Goal: Contribute content: Contribute content

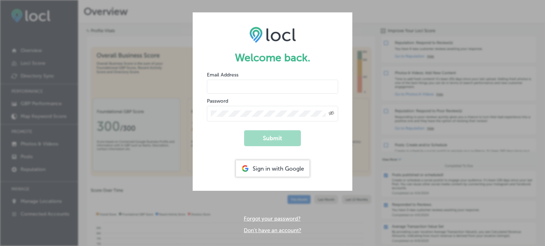
type input "[PERSON_NAME][EMAIL_ADDRESS][PERSON_NAME][DOMAIN_NAME]"
click at [275, 110] on div "Created with Sketch." at bounding box center [272, 114] width 131 height 16
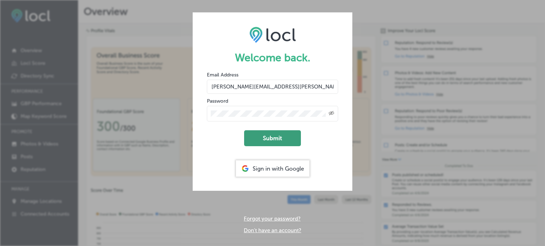
click at [270, 135] on button "Submit" at bounding box center [272, 138] width 57 height 16
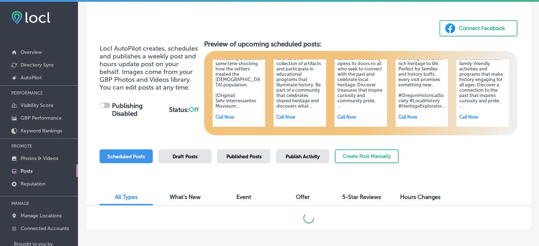
scroll to position [30, 0]
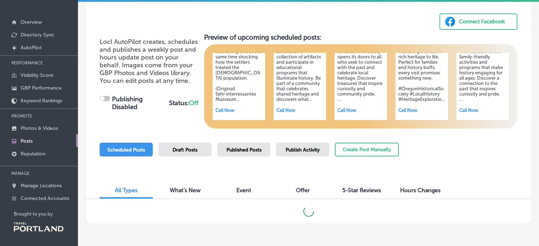
checkbox input "true"
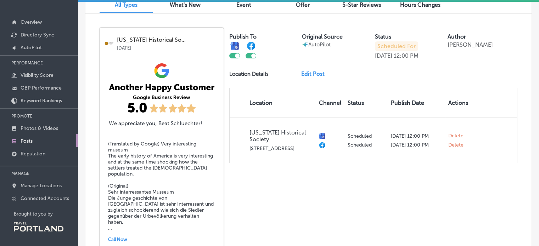
scroll to position [184, 0]
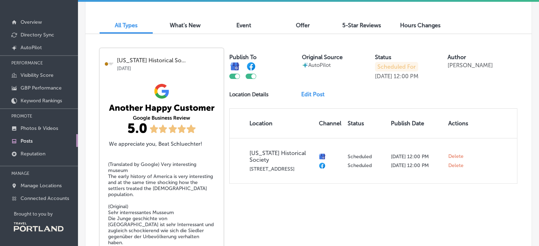
click at [169, 163] on h5 "(Translated by Google) Very interesting museum The early history of America is …" at bounding box center [161, 207] width 107 height 90
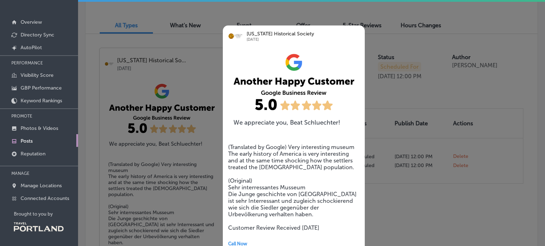
click at [422, 202] on div at bounding box center [272, 123] width 545 height 246
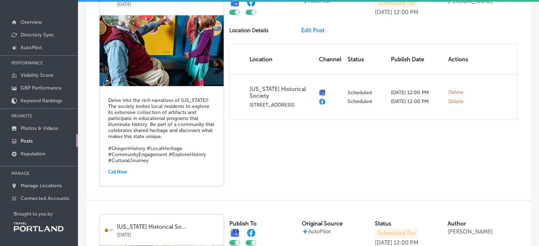
scroll to position [467, 0]
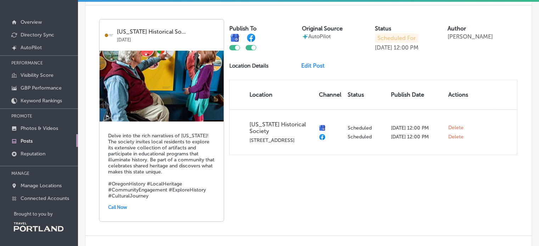
click at [311, 62] on link "Edit Post" at bounding box center [315, 65] width 29 height 7
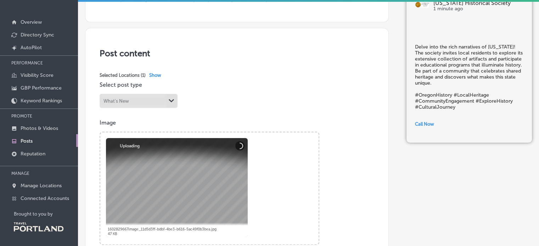
scroll to position [106, 0]
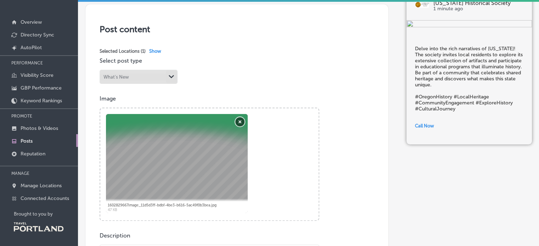
click at [240, 119] on button "Remove" at bounding box center [239, 121] width 9 height 9
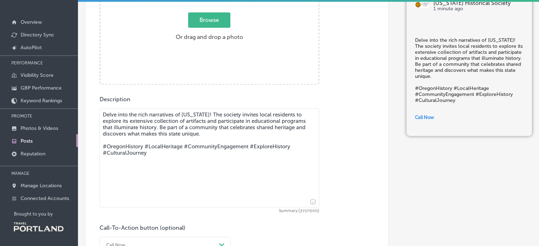
scroll to position [248, 0]
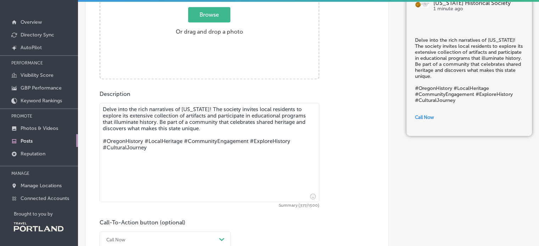
click at [204, 109] on textarea "Delve into the rich narratives of [US_STATE]! The society invites local residen…" at bounding box center [210, 152] width 220 height 99
drag, startPoint x: 158, startPoint y: 120, endPoint x: 203, endPoint y: 109, distance: 46.3
click at [203, 109] on textarea "Delve into the rich narratives of [US_STATE]! The society invites local residen…" at bounding box center [210, 152] width 220 height 99
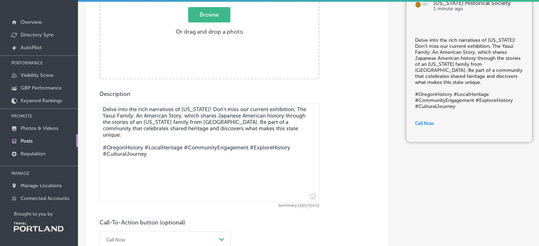
click at [204, 127] on textarea "Delve into the rich narratives of [US_STATE]! Don't miss our current exhibition…" at bounding box center [210, 152] width 220 height 99
drag, startPoint x: 196, startPoint y: 149, endPoint x: 84, endPoint y: 149, distance: 112.4
click at [84, 149] on div "Back Published To * When publishing to Facebook, only the post image and descri…" at bounding box center [308, 38] width 461 height 577
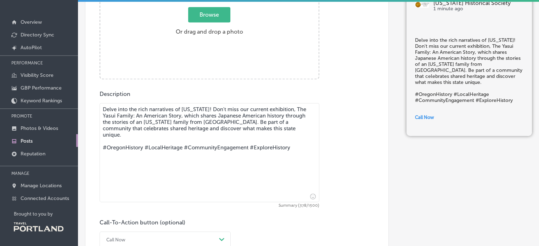
type textarea "Delve into the rich narratives of [US_STATE]! Don't miss our current exhibition…"
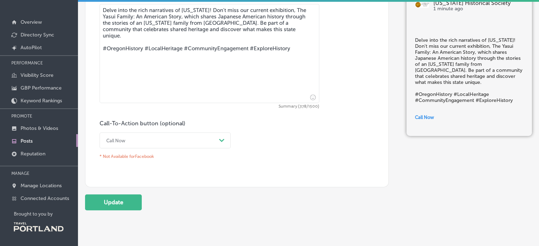
scroll to position [355, 0]
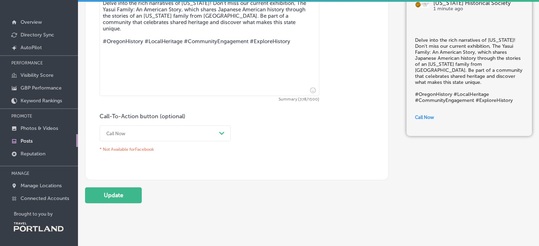
click at [151, 136] on div "Call Now" at bounding box center [159, 133] width 113 height 11
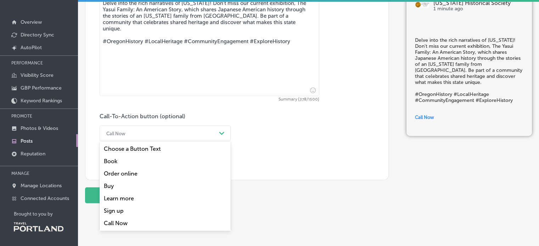
click at [112, 198] on div "Learn more" at bounding box center [165, 198] width 131 height 12
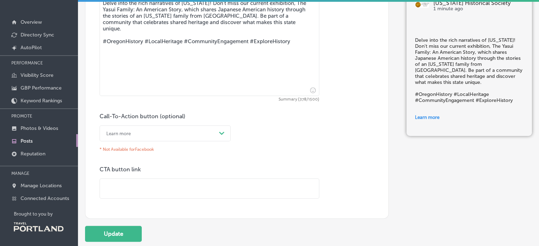
drag, startPoint x: 123, startPoint y: 184, endPoint x: 141, endPoint y: 88, distance: 98.0
click at [123, 184] on input "text" at bounding box center [209, 188] width 219 height 19
paste input "[URL][DOMAIN_NAME]"
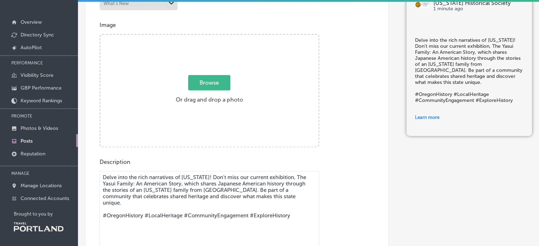
scroll to position [142, 0]
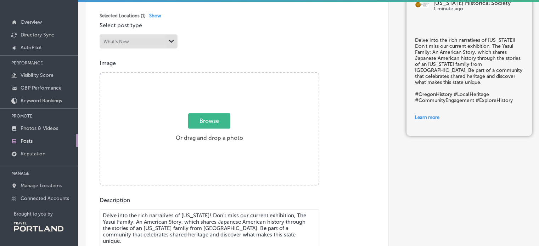
type input "[URL][DOMAIN_NAME]"
click at [199, 120] on span "Browse" at bounding box center [209, 120] width 42 height 15
click at [199, 75] on input "Browse Or drag and drop a photo" at bounding box center [209, 74] width 218 height 2
type input "C:\fakepath\Yasui-56.jpg"
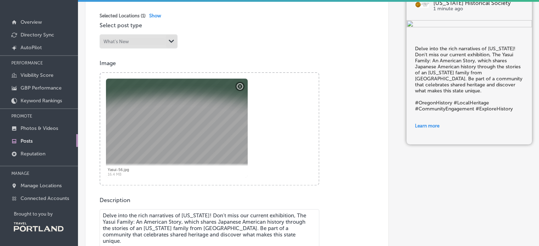
drag, startPoint x: 282, startPoint y: 213, endPoint x: 204, endPoint y: 215, distance: 78.0
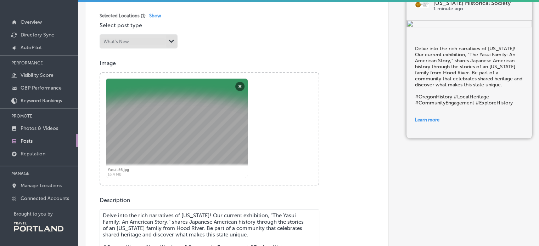
scroll to position [177, 0]
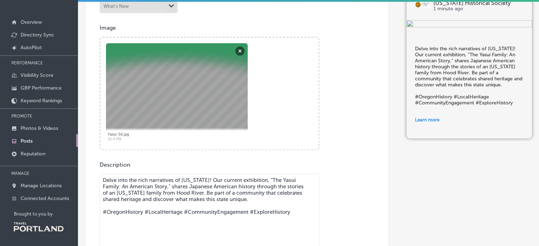
click at [169, 188] on textarea "Delve into the rich narratives of [US_STATE]! Our current exhibition, "The Yasu…" at bounding box center [210, 223] width 220 height 99
paste textarea "Through photographs, personal journals, documents, and objects, this exhibition…"
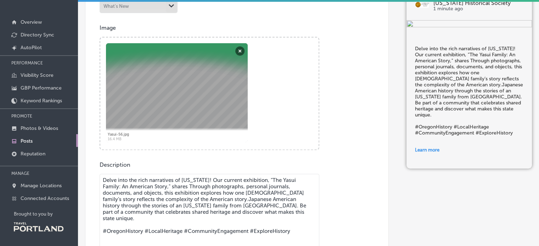
drag, startPoint x: 169, startPoint y: 192, endPoint x: 153, endPoint y: 185, distance: 17.1
click at [153, 185] on textarea "Delve into the rich narratives of [US_STATE]! Our current exhibition, "The Yasu…" at bounding box center [210, 223] width 220 height 99
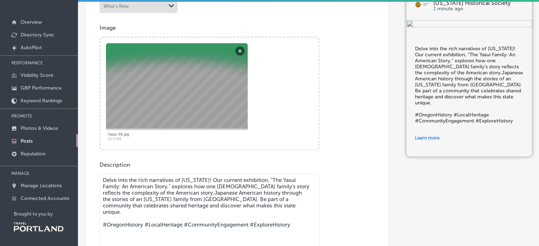
click at [195, 192] on textarea "Delve into the rich narratives of [US_STATE]! Our current exhibition, "The Yasu…" at bounding box center [210, 223] width 220 height 99
click at [197, 185] on textarea "Delve into the rich narratives of [US_STATE]! Our current exhibition, "The Yasu…" at bounding box center [210, 223] width 220 height 99
click at [282, 186] on textarea "Delve into the rich narratives of [US_STATE]! Our current exhibition, "The Yasu…" at bounding box center [210, 223] width 220 height 99
drag, startPoint x: 214, startPoint y: 198, endPoint x: 195, endPoint y: 191, distance: 20.0
click at [195, 191] on textarea "Delve into the rich narratives of [US_STATE]! Our current exhibition, "The Yasu…" at bounding box center [210, 223] width 220 height 99
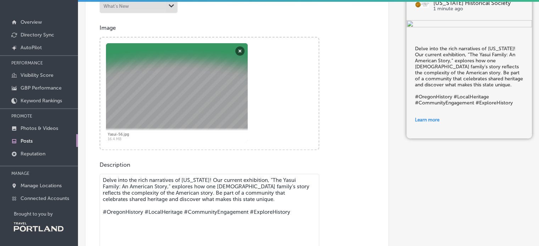
click at [252, 199] on textarea "Delve into the rich narratives of [US_STATE]! Our current exhibition, "The Yasu…" at bounding box center [210, 223] width 220 height 99
click at [197, 193] on textarea "Delve into the rich narratives of [US_STATE]! Our current exhibition, "The Yasu…" at bounding box center [210, 223] width 220 height 99
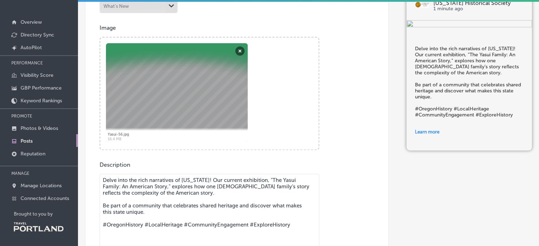
click at [255, 206] on textarea "Delve into the rich narratives of [US_STATE]! Our current exhibition, "The Yasu…" at bounding box center [210, 223] width 220 height 99
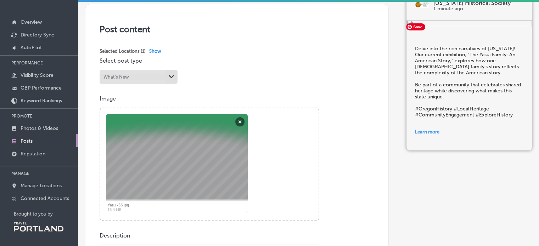
scroll to position [71, 0]
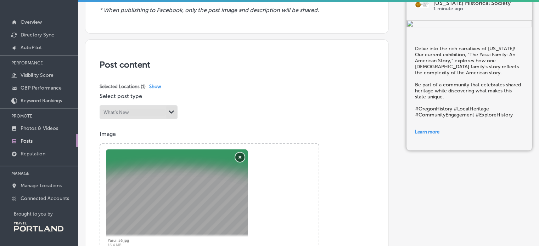
type textarea "Delve into the rich narratives of [US_STATE]! Our current exhibition, "The Yasu…"
click at [242, 155] on button "Remove" at bounding box center [239, 157] width 9 height 9
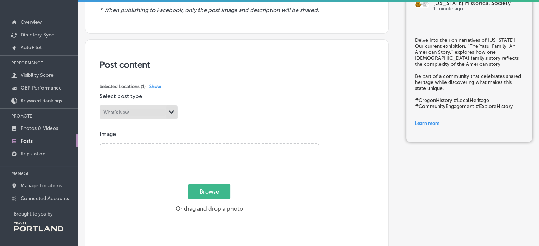
click at [221, 192] on span "Browse" at bounding box center [209, 191] width 42 height 15
click at [221, 146] on input "Browse Or drag and drop a photo" at bounding box center [209, 145] width 218 height 2
type input "C:\fakepath\Yasui-19.jpg"
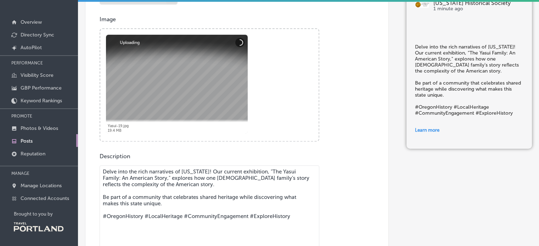
scroll to position [410, 0]
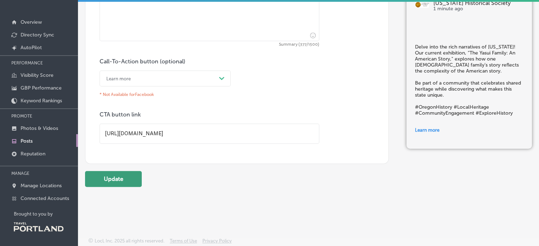
click at [113, 180] on button "Update" at bounding box center [113, 179] width 57 height 16
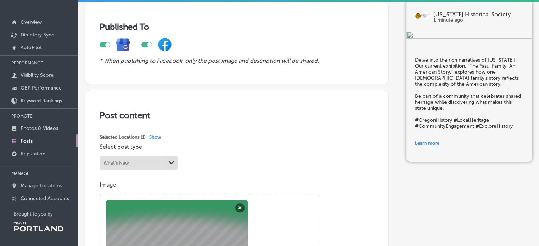
scroll to position [0, 0]
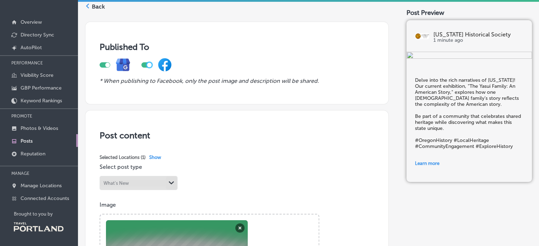
click at [149, 64] on div at bounding box center [149, 65] width 5 height 5
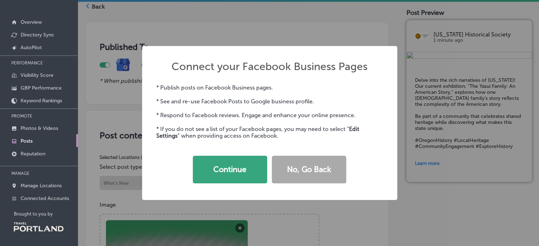
click at [234, 162] on button "Continue" at bounding box center [230, 170] width 74 height 28
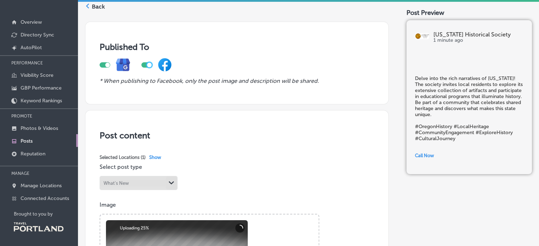
click at [149, 63] on div at bounding box center [149, 65] width 5 height 5
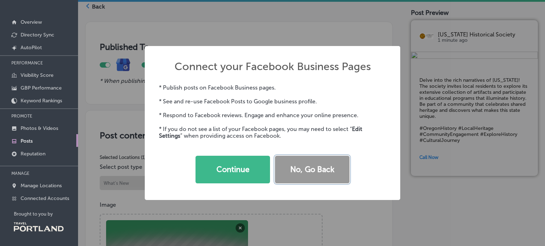
click at [318, 172] on button "No, Go Back" at bounding box center [312, 170] width 74 height 28
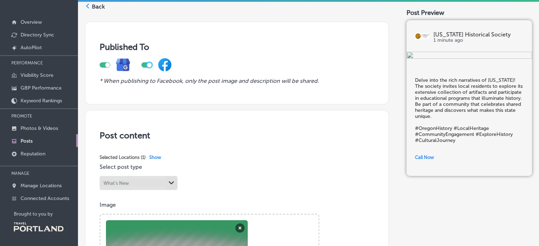
click at [150, 65] on div at bounding box center [149, 65] width 5 height 5
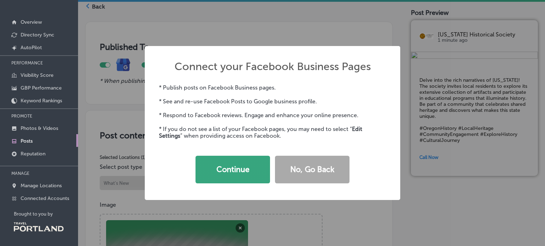
click at [242, 171] on button "Continue" at bounding box center [232, 170] width 74 height 28
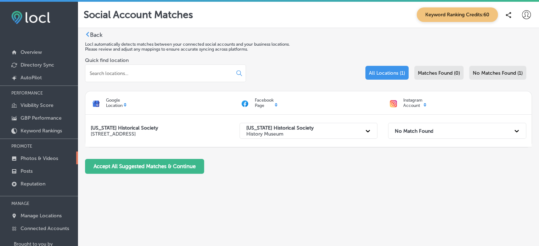
scroll to position [30, 0]
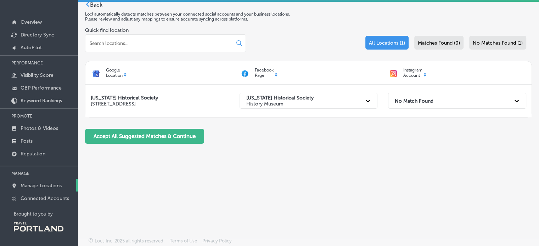
click at [29, 185] on p "Manage Locations" at bounding box center [41, 186] width 41 height 6
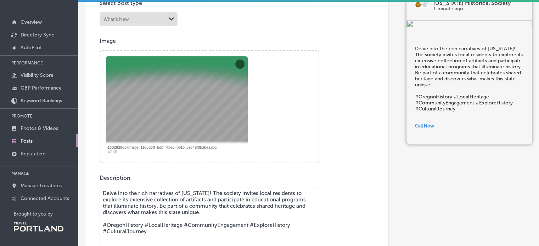
scroll to position [123, 0]
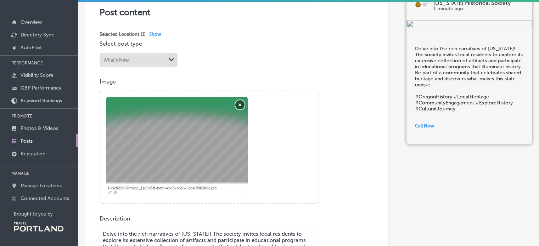
click at [240, 102] on button "Remove" at bounding box center [239, 104] width 9 height 9
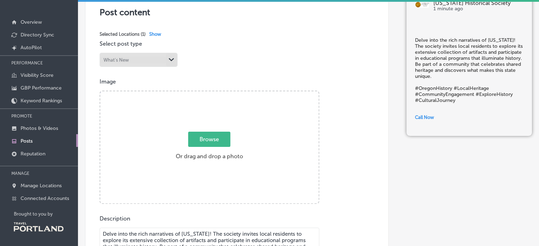
click at [200, 143] on span "Browse" at bounding box center [209, 139] width 42 height 15
click at [200, 94] on input "Browse Or drag and drop a photo" at bounding box center [209, 92] width 218 height 2
type input "C:\fakepath\Yasui-19.jpg"
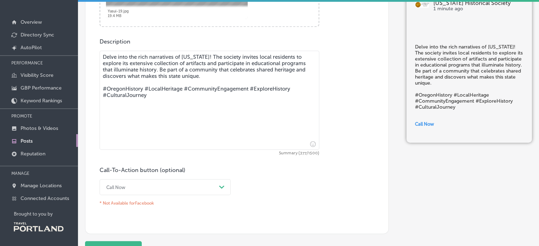
scroll to position [301, 0]
drag, startPoint x: 204, startPoint y: 55, endPoint x: 158, endPoint y: 70, distance: 48.5
click at [158, 70] on textarea "Delve into the rich narratives of [US_STATE]! The society invites local residen…" at bounding box center [210, 100] width 220 height 99
paste textarea "rough photographs, personal journals, documents, and objects, this exhibition e…"
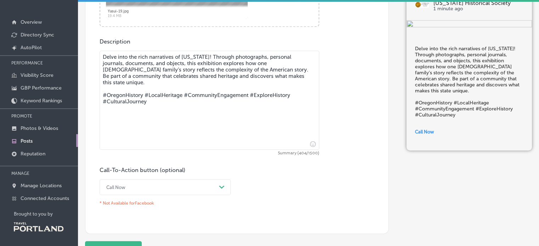
drag, startPoint x: 199, startPoint y: 63, endPoint x: 205, endPoint y: 56, distance: 9.5
click at [205, 56] on textarea "Delve into the rich narratives of Oregon! Through photographs, personal journal…" at bounding box center [210, 100] width 220 height 99
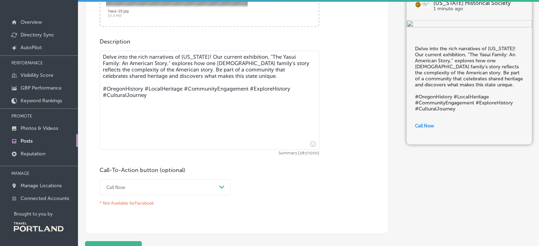
click at [198, 68] on textarea "Delve into the rich narratives of Oregon! Our current exhibition, "The Yasui Fa…" at bounding box center [210, 100] width 220 height 99
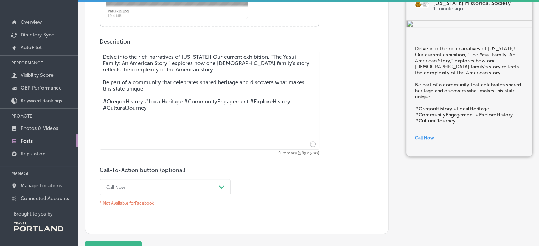
click at [273, 82] on textarea "Delve into the rich narratives of Oregon! Our current exhibition, "The Yasui Fa…" at bounding box center [210, 100] width 220 height 99
drag, startPoint x: 158, startPoint y: 109, endPoint x: 81, endPoint y: 111, distance: 77.0
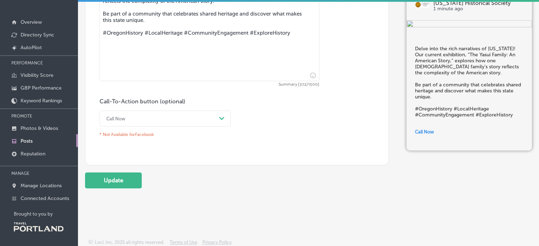
scroll to position [372, 0]
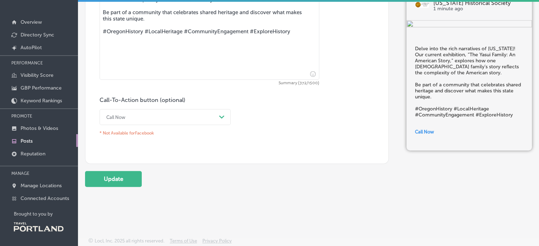
type textarea "Delve into the rich narratives of [US_STATE]! Our current exhibition, "The Yasu…"
click at [172, 113] on div "Call Now" at bounding box center [159, 117] width 113 height 11
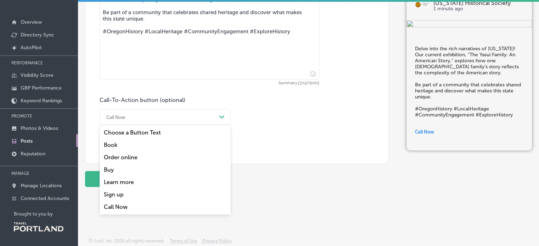
click at [136, 182] on div "Learn more" at bounding box center [165, 182] width 131 height 12
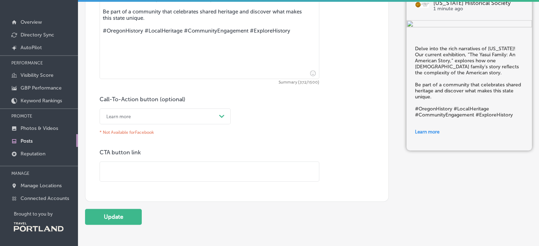
click at [182, 168] on input "text" at bounding box center [209, 171] width 219 height 19
paste input "[URL][DOMAIN_NAME]"
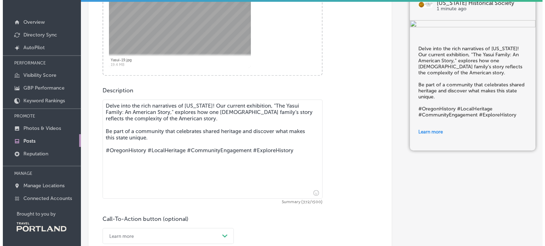
scroll to position [355, 0]
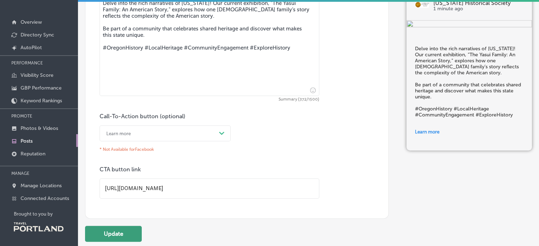
type input "[URL][DOMAIN_NAME]"
click at [116, 234] on button "Update" at bounding box center [113, 234] width 57 height 16
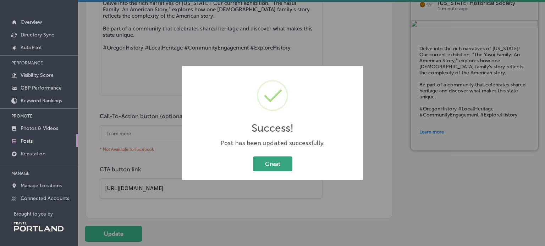
click at [280, 161] on button "Great" at bounding box center [272, 164] width 39 height 15
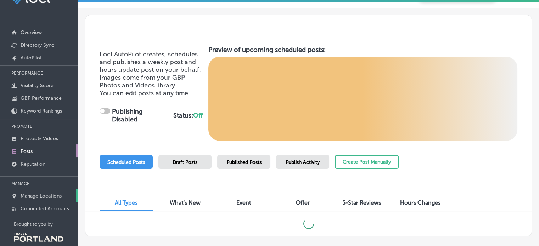
scroll to position [30, 0]
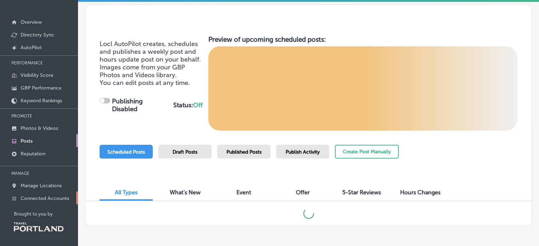
checkbox input "true"
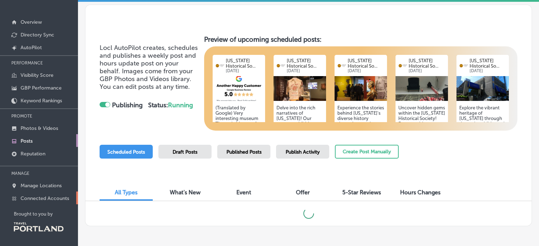
click at [37, 198] on p "Connected Accounts" at bounding box center [45, 199] width 49 height 6
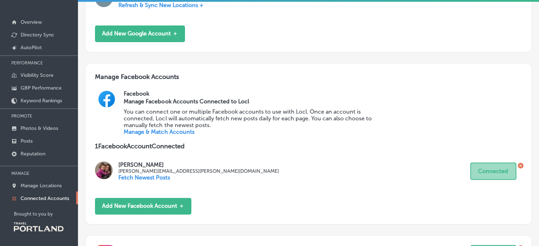
scroll to position [177, 0]
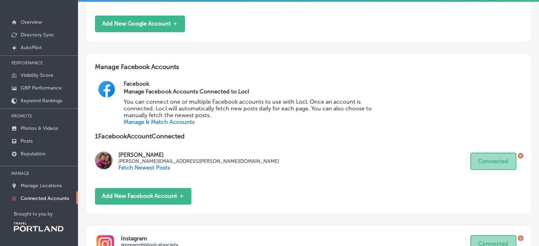
click at [520, 155] on icon at bounding box center [521, 156] width 2 height 2
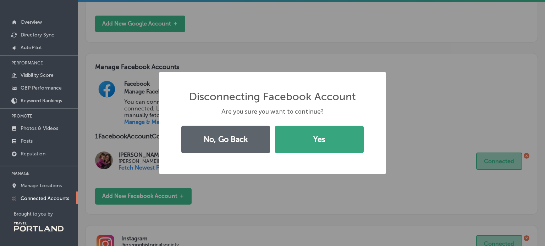
click at [297, 137] on button "Yes" at bounding box center [319, 140] width 89 height 28
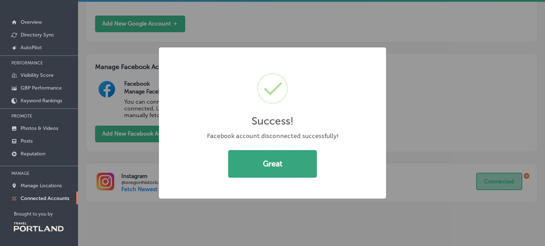
click at [257, 163] on button "Great" at bounding box center [272, 164] width 89 height 28
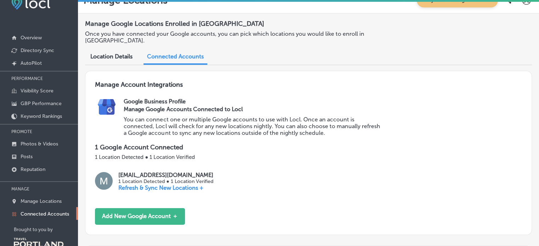
scroll to position [0, 0]
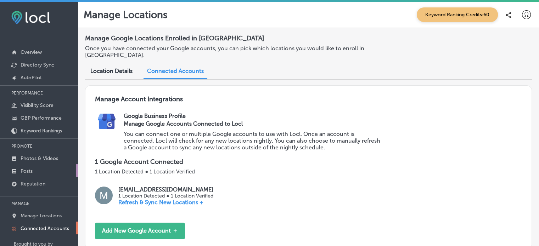
click at [28, 167] on link "Posts" at bounding box center [39, 170] width 78 height 13
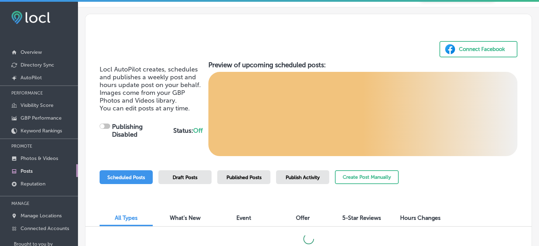
scroll to position [42, 0]
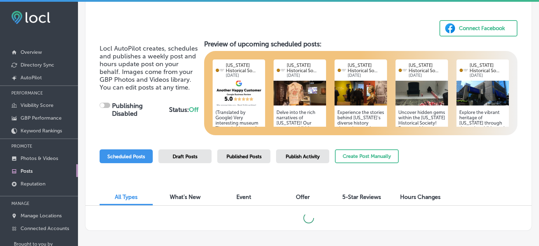
checkbox input "true"
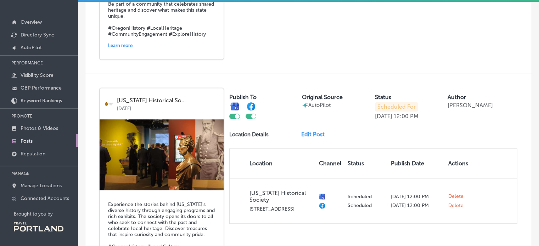
scroll to position [609, 0]
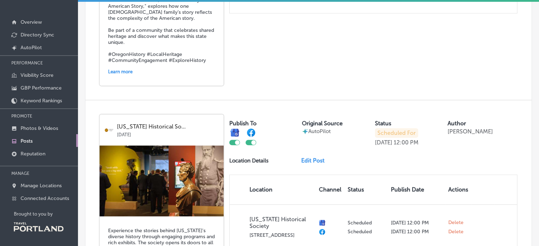
click at [305, 157] on link "Edit Post" at bounding box center [315, 160] width 29 height 7
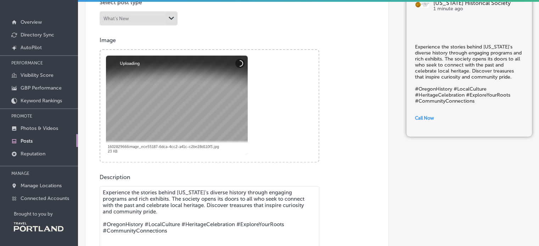
scroll to position [177, 0]
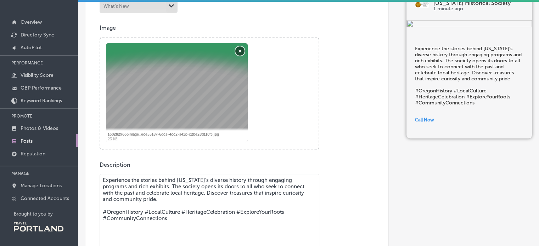
click at [239, 48] on button "Remove" at bounding box center [239, 50] width 9 height 9
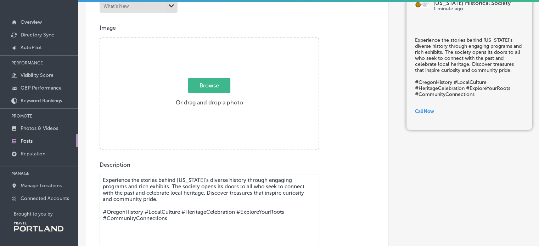
click at [144, 187] on textarea "Experience the stories behind [US_STATE]'s diverse history through engaging pro…" at bounding box center [210, 223] width 220 height 99
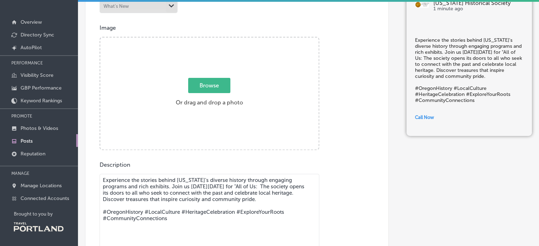
paste textarea "The “All of Us” public symposium offers historical and legal context to debates…"
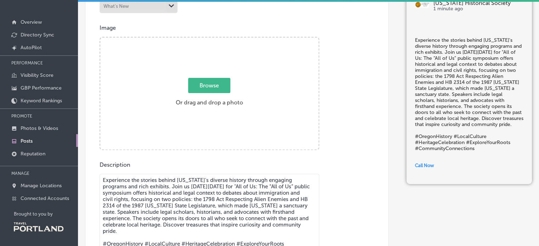
drag, startPoint x: 276, startPoint y: 187, endPoint x: 242, endPoint y: 187, distance: 33.7
click at [242, 187] on textarea "Experience the stories behind Oregon's diverse history through engaging program…" at bounding box center [210, 223] width 220 height 99
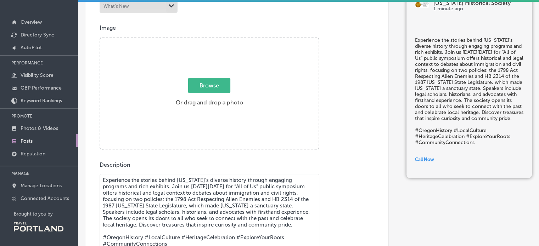
click at [268, 187] on textarea "Experience the stories behind Oregon's diverse history through engaging program…" at bounding box center [210, 223] width 220 height 99
click at [263, 185] on textarea "Experience the stories behind Oregon's diverse history through engaging program…" at bounding box center [210, 223] width 220 height 99
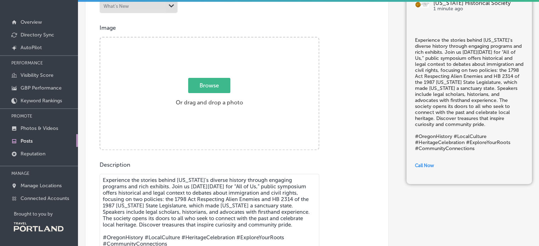
click at [267, 185] on textarea "Experience the stories behind Oregon's diverse history through engaging program…" at bounding box center [210, 223] width 220 height 99
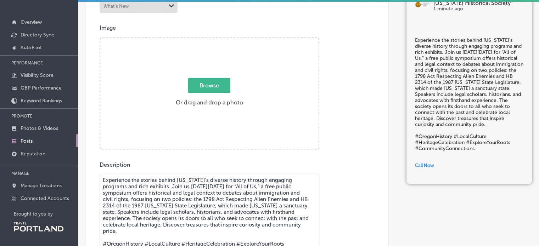
click at [137, 192] on textarea "Experience the stories behind Oregon's diverse history through engaging program…" at bounding box center [210, 223] width 220 height 99
drag, startPoint x: 263, startPoint y: 193, endPoint x: 213, endPoint y: 191, distance: 50.0
click at [213, 191] on textarea "Experience the stories behind Oregon's diverse history through engaging program…" at bounding box center [210, 223] width 220 height 99
click at [195, 191] on textarea "Experience the stories behind Oregon's diverse history through engaging program…" at bounding box center [210, 223] width 220 height 99
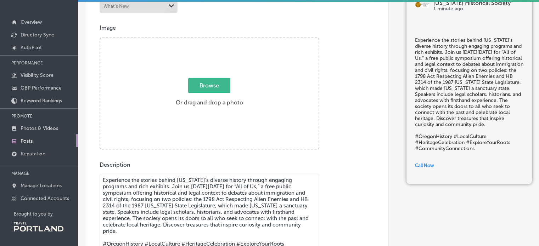
click at [195, 191] on textarea "Experience the stories behind Oregon's diverse history through engaging program…" at bounding box center [210, 223] width 220 height 99
click at [184, 213] on textarea "Experience the stories behind Oregon's diverse history through engaging program…" at bounding box center [210, 223] width 220 height 99
drag, startPoint x: 149, startPoint y: 229, endPoint x: 118, endPoint y: 211, distance: 35.9
click at [118, 211] on textarea "Experience the stories behind Oregon's diverse history through engaging program…" at bounding box center [210, 223] width 220 height 99
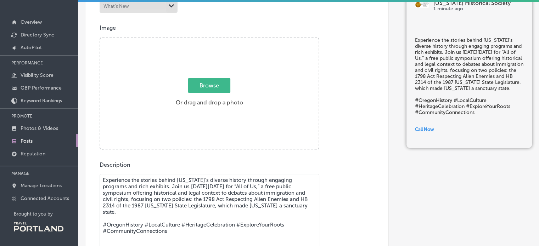
scroll to position [248, 0]
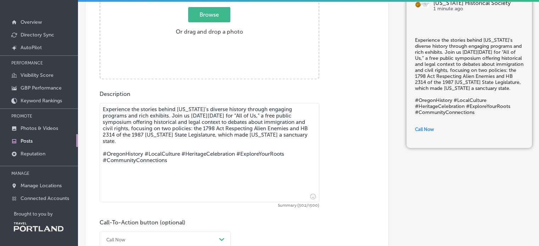
drag, startPoint x: 180, startPoint y: 158, endPoint x: 91, endPoint y: 146, distance: 90.2
click at [91, 146] on div "Post content Select location(s) This field is uneditable once its been posted t…" at bounding box center [237, 74] width 304 height 425
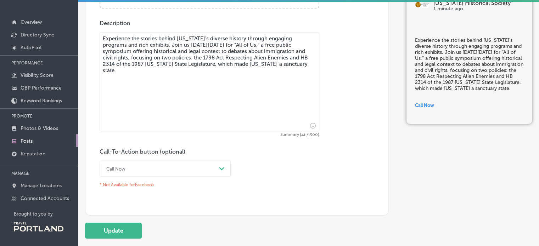
scroll to position [177, 0]
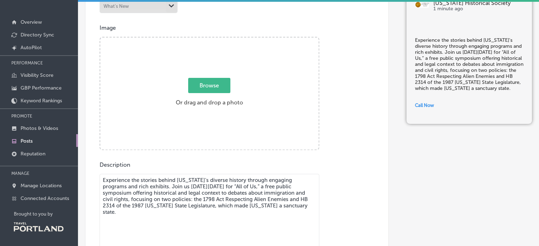
type textarea "Experience the stories behind Oregon's diverse history through engaging program…"
click at [214, 90] on span "Browse" at bounding box center [209, 85] width 42 height 15
click at [214, 40] on input "Browse Or drag and drop a photo" at bounding box center [209, 39] width 218 height 2
type input "C:\fakepath\ddr-densho-346-156-mezzanine-42e658169f-a.jpg"
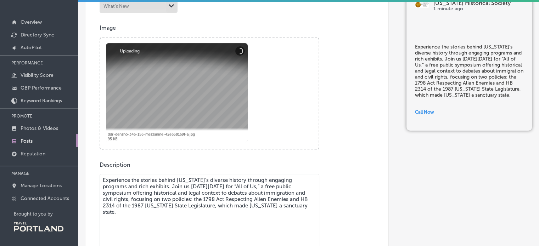
click at [140, 185] on textarea "Experience the stories behind Oregon's diverse history through engaging program…" at bounding box center [210, 223] width 220 height 99
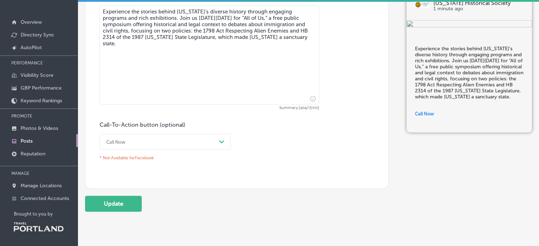
scroll to position [372, 0]
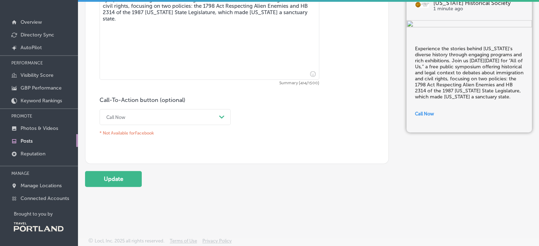
type textarea "Experience the stories behind Oregon's diverse history through engaging program…"
click at [193, 116] on div "Call Now" at bounding box center [159, 117] width 113 height 11
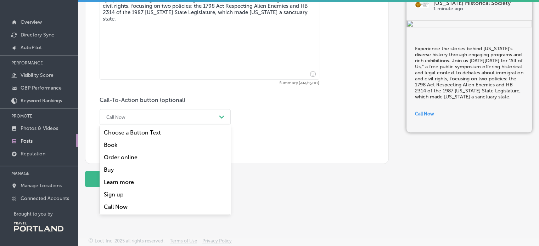
click at [113, 192] on div "Sign up" at bounding box center [165, 195] width 131 height 12
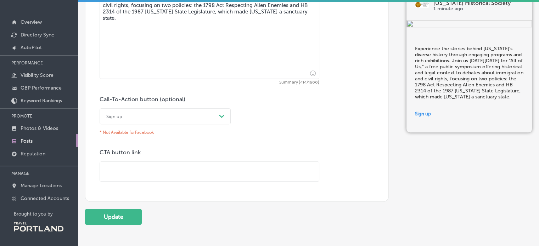
drag, startPoint x: 147, startPoint y: 175, endPoint x: 151, endPoint y: 168, distance: 8.3
click at [147, 175] on input "text" at bounding box center [209, 171] width 219 height 19
paste input "https://www.ohs.org/events/all-of-us-symposium.cfm"
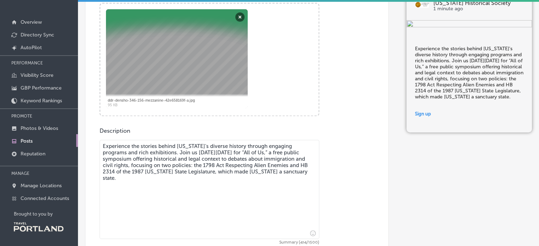
scroll to position [301, 0]
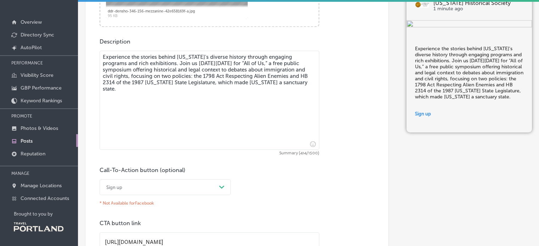
type input "https://www.ohs.org/events/all-of-us-symposium.cfm"
click at [154, 62] on textarea "Experience the stories behind Oregon's diverse history through engaging program…" at bounding box center [210, 100] width 220 height 99
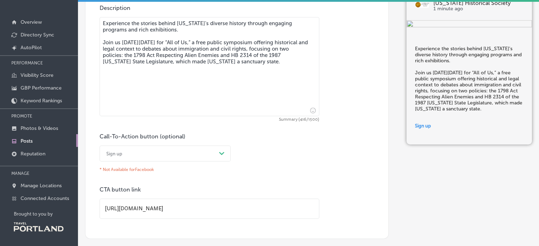
scroll to position [372, 0]
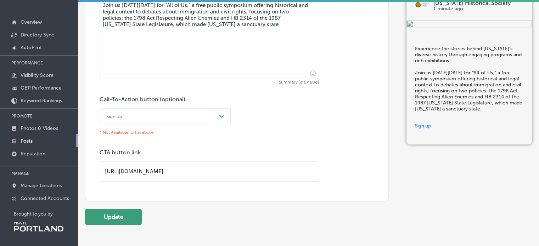
type textarea "Experience the stories behind Oregon's diverse history through engaging program…"
click at [116, 210] on button "Update" at bounding box center [113, 217] width 57 height 16
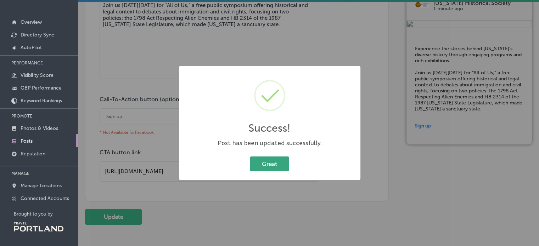
click at [282, 161] on button "Great" at bounding box center [269, 164] width 39 height 15
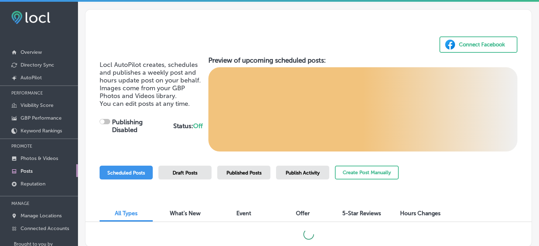
checkbox input "true"
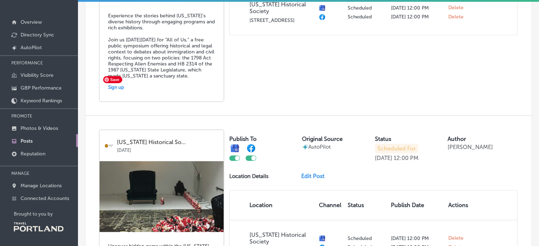
scroll to position [922, 0]
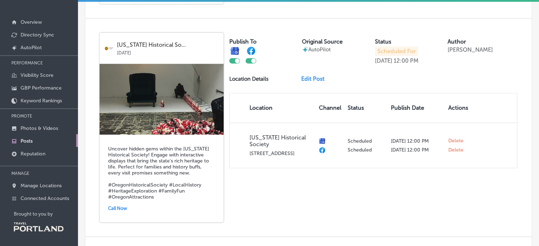
click at [314, 76] on link "Edit Post" at bounding box center [315, 79] width 29 height 7
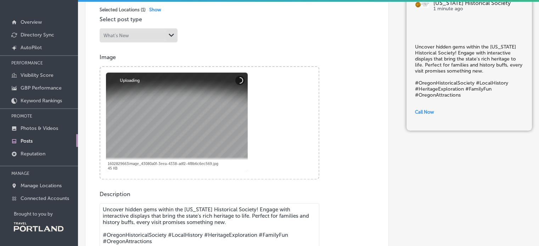
scroll to position [71, 0]
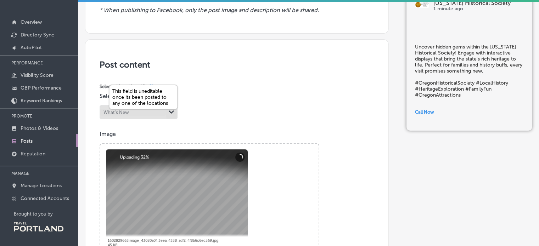
click at [128, 111] on div "What's New" at bounding box center [117, 112] width 26 height 5
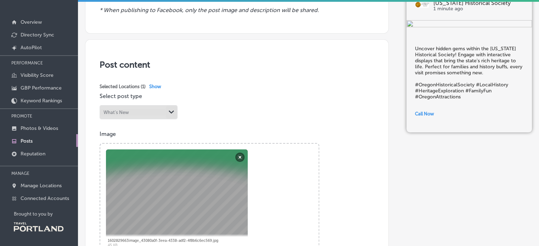
scroll to position [248, 0]
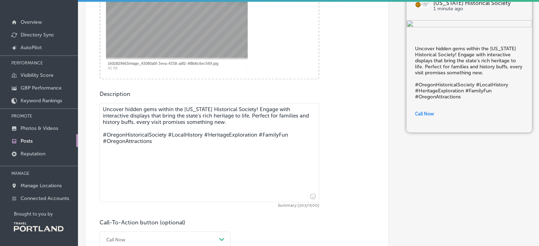
drag, startPoint x: 153, startPoint y: 144, endPoint x: 88, endPoint y: 130, distance: 67.1
click at [88, 130] on div "Post content Select location(s) This field is uneditable once its been posted t…" at bounding box center [237, 74] width 304 height 425
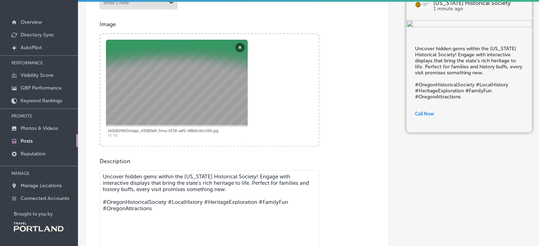
scroll to position [142, 0]
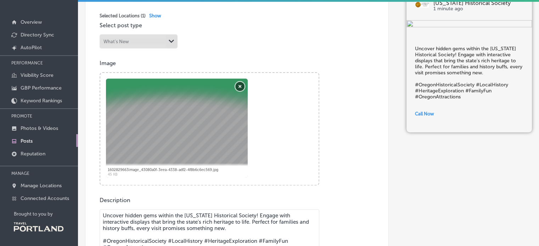
click at [238, 88] on button "Remove" at bounding box center [239, 86] width 9 height 9
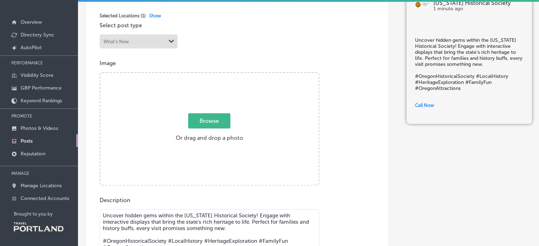
click at [208, 119] on span "Browse" at bounding box center [209, 120] width 42 height 15
click at [208, 75] on input "Browse Or drag and drop a photo" at bounding box center [209, 74] width 218 height 2
type input "C:\fakepath\History Hub - Credit Cheryl Juetten_11.jpg"
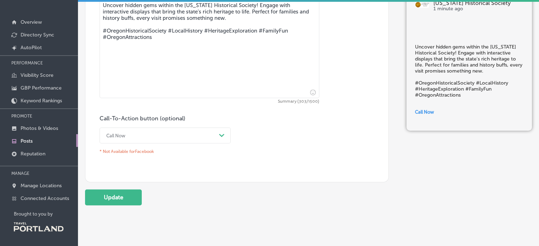
scroll to position [355, 0]
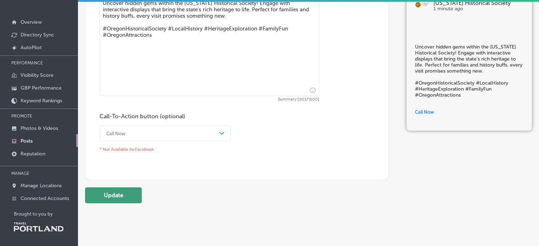
click at [97, 197] on button "Update" at bounding box center [113, 196] width 57 height 16
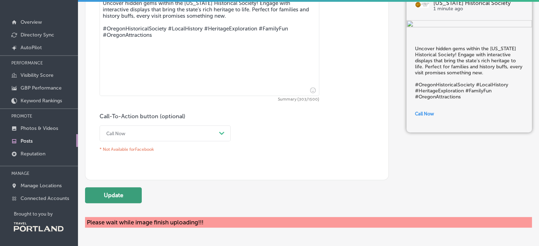
click at [97, 197] on button "Update" at bounding box center [113, 196] width 57 height 16
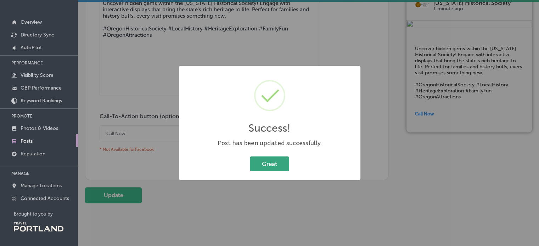
click at [280, 166] on button "Great" at bounding box center [269, 164] width 39 height 15
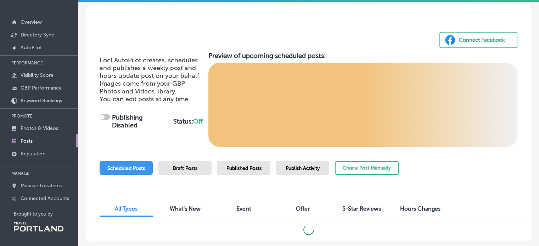
checkbox input "true"
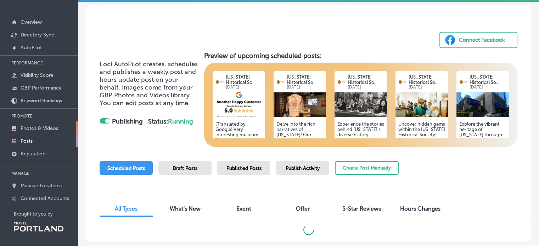
click at [28, 126] on p "Photos & Videos" at bounding box center [40, 128] width 38 height 6
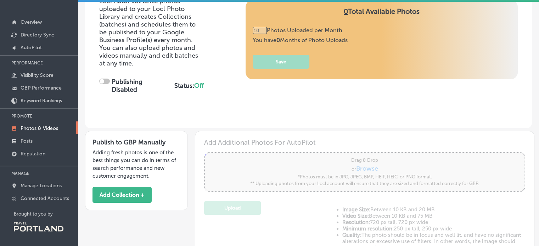
scroll to position [35, 0]
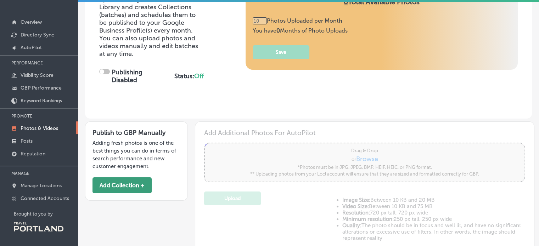
click at [124, 181] on button "Add Collection +" at bounding box center [122, 186] width 59 height 16
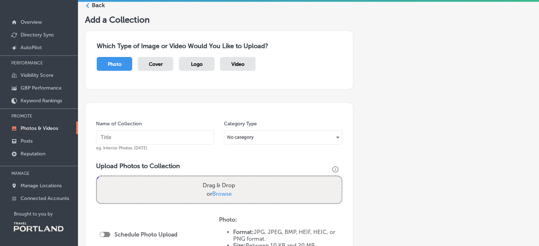
click at [157, 139] on input "text" at bounding box center [155, 137] width 118 height 14
type input "OHS Promo Photos"
click at [225, 192] on span "Browse" at bounding box center [221, 194] width 19 height 7
click at [225, 179] on input "Drag & Drop or Browse" at bounding box center [219, 178] width 245 height 2
type input "C:\fakepath\History Hub - Credit Cheryl Juetten_2.jpg"
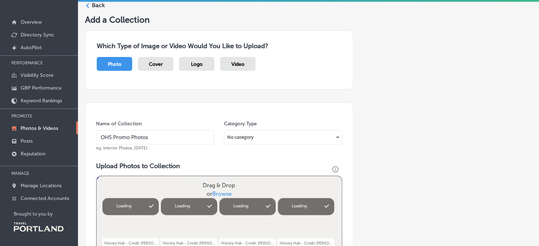
drag, startPoint x: 153, startPoint y: 137, endPoint x: 56, endPoint y: 129, distance: 97.1
click at [57, 130] on div "iconmonstr-menu-thin copy Created with Sketch. Overview Directory Sync Created …" at bounding box center [269, 95] width 539 height 246
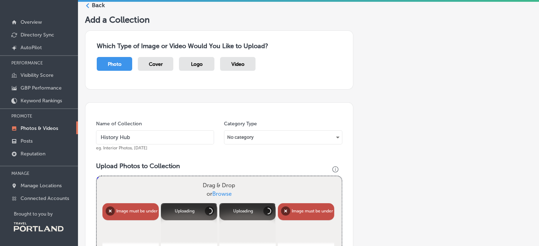
type input "History Hub"
click at [264, 137] on div "No category" at bounding box center [282, 137] width 117 height 11
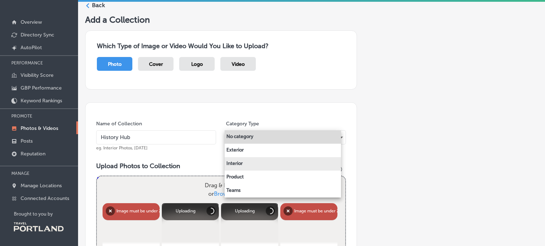
click at [248, 164] on li "Interior" at bounding box center [282, 163] width 116 height 13
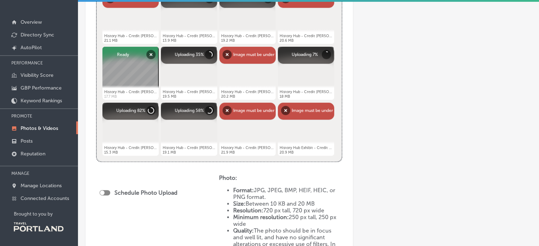
scroll to position [354, 0]
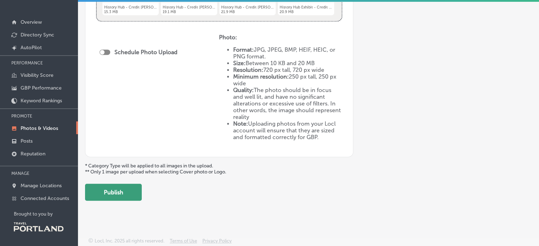
click at [118, 191] on button "Publish" at bounding box center [113, 192] width 57 height 17
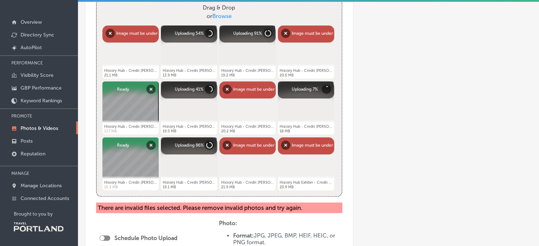
scroll to position [177, 0]
